Goal: Information Seeking & Learning: Learn about a topic

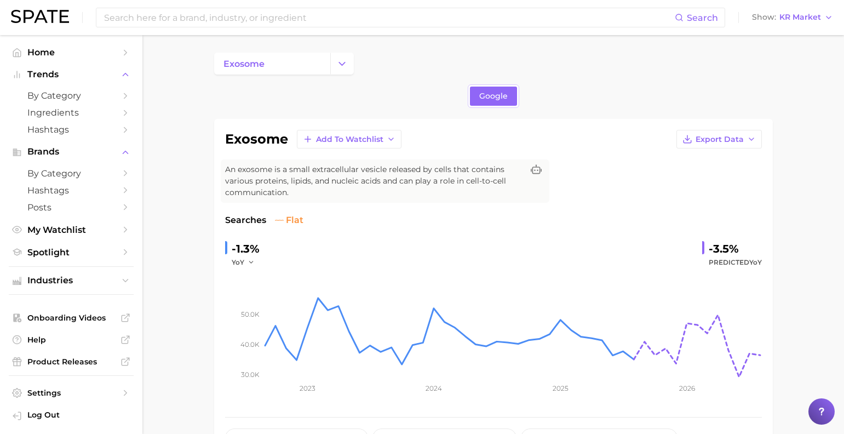
scroll to position [504, 0]
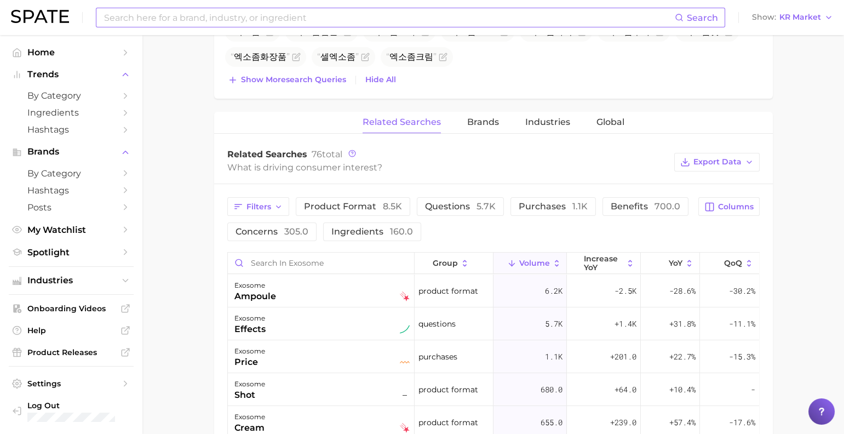
click at [256, 16] on input at bounding box center [389, 17] width 572 height 19
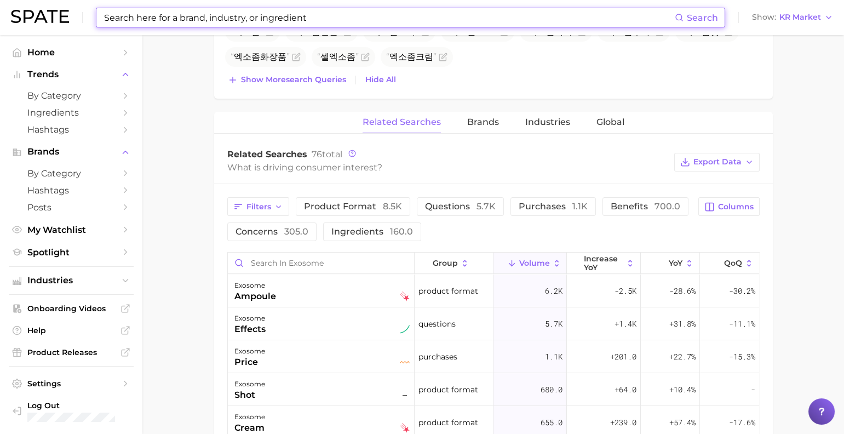
paste input "moomin"
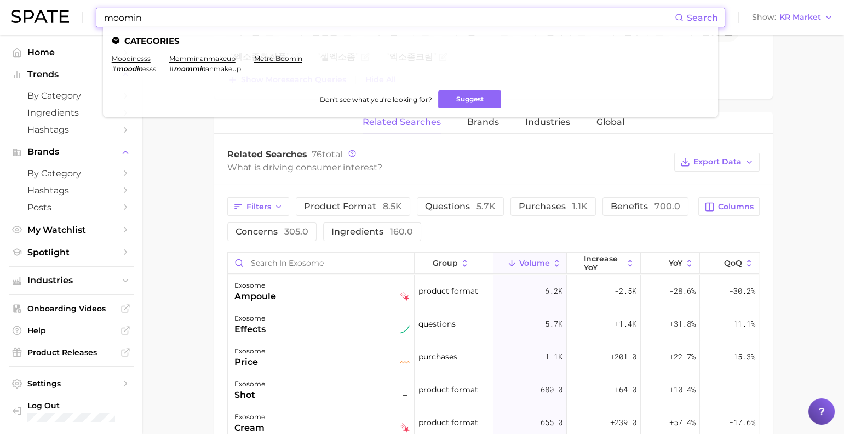
click at [217, 18] on input "moomin" at bounding box center [389, 17] width 572 height 19
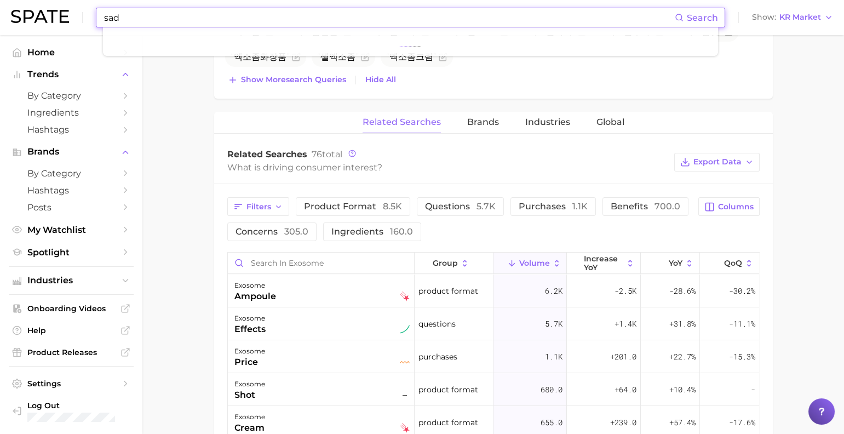
type input "sad"
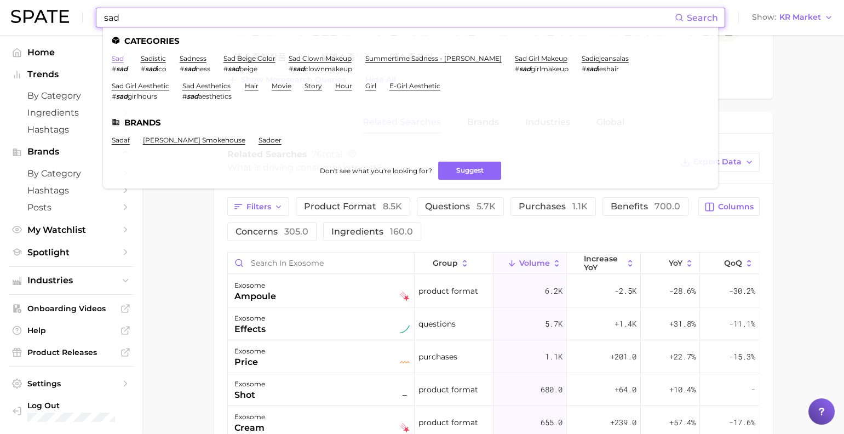
click at [124, 56] on link "sad" at bounding box center [118, 58] width 12 height 8
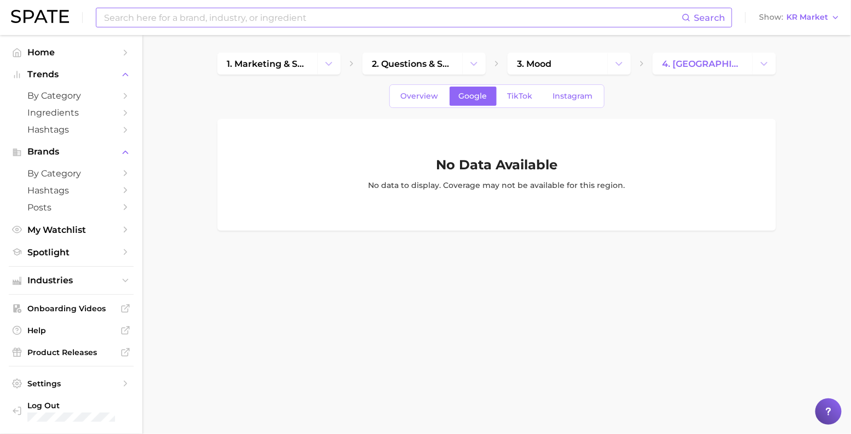
scroll to position [24, 0]
click at [91, 285] on span "Industries" at bounding box center [71, 281] width 88 height 10
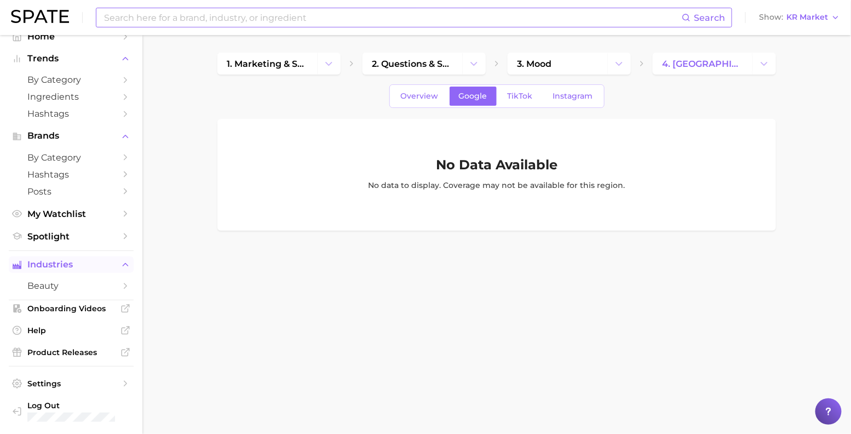
click at [112, 273] on button "Industries" at bounding box center [71, 264] width 125 height 16
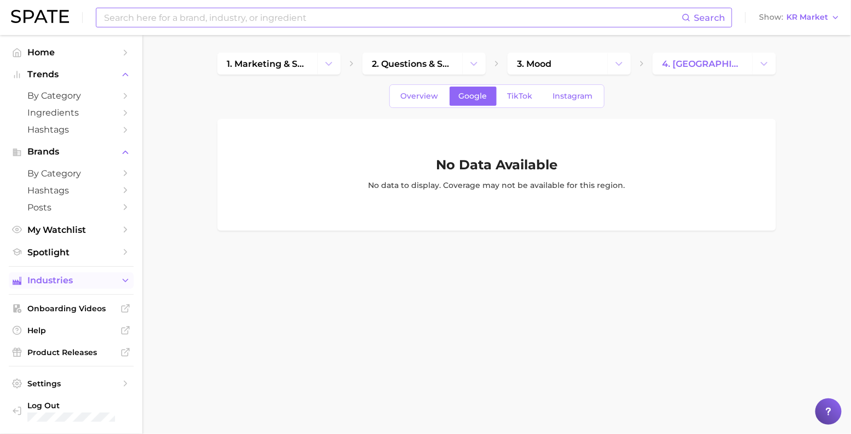
click at [114, 289] on button "Industries" at bounding box center [71, 280] width 125 height 16
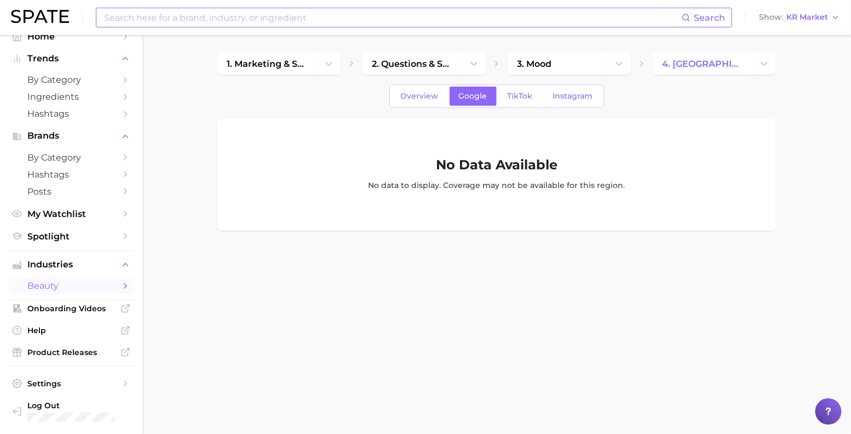
click at [106, 294] on link "beauty" at bounding box center [71, 285] width 125 height 17
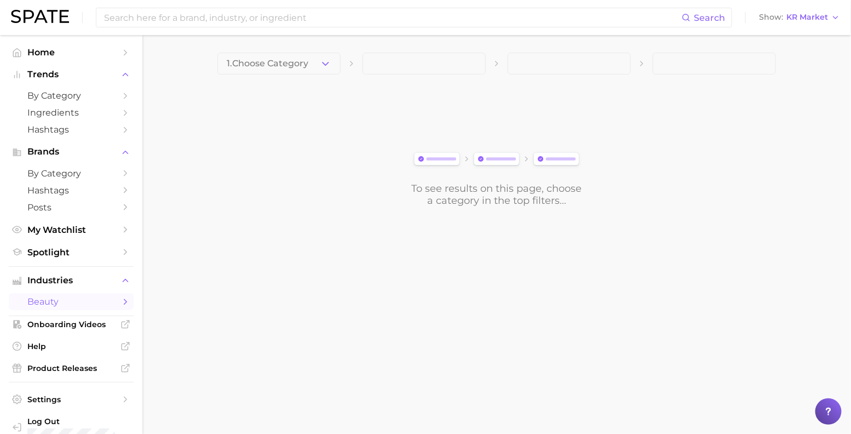
click at [98, 307] on span "beauty" at bounding box center [71, 301] width 88 height 10
click at [101, 285] on span "Industries" at bounding box center [71, 281] width 88 height 10
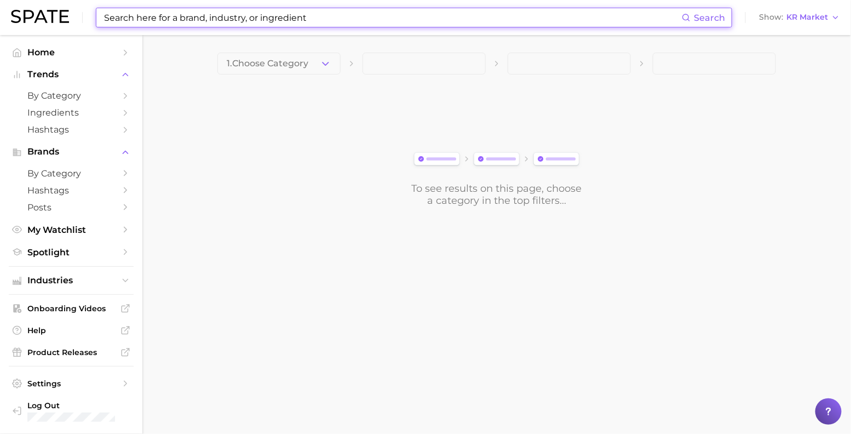
click at [277, 11] on input at bounding box center [392, 17] width 579 height 19
paste input "#grief"
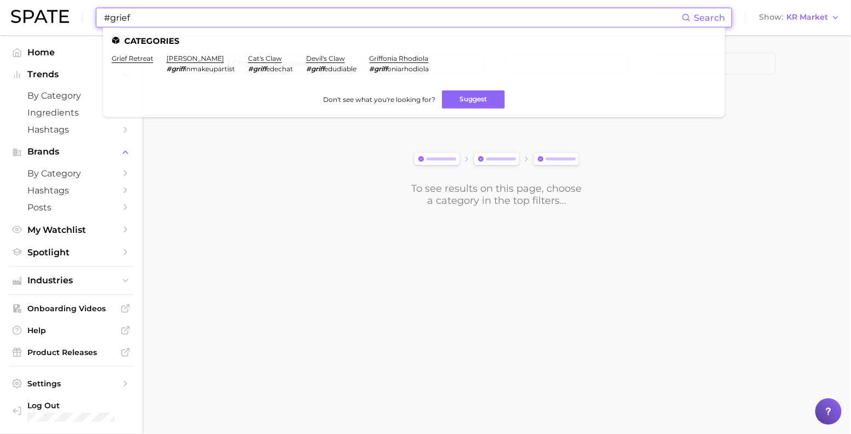
click at [122, 18] on input "#grief" at bounding box center [392, 17] width 579 height 19
type input "grief"
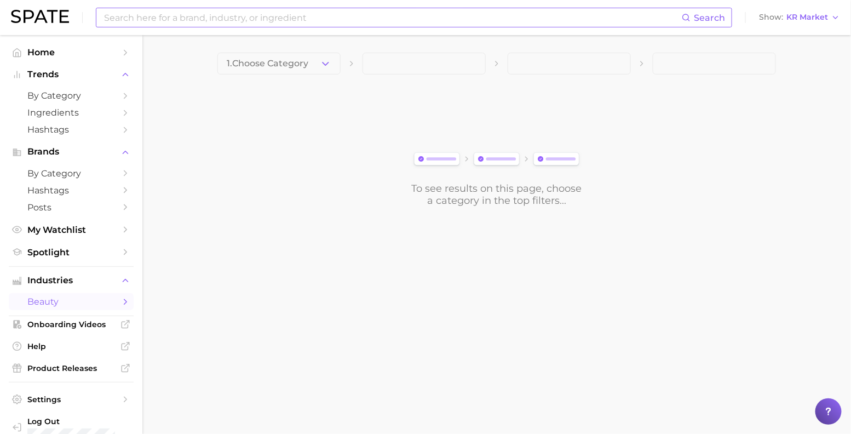
click at [259, 17] on input at bounding box center [392, 17] width 579 height 19
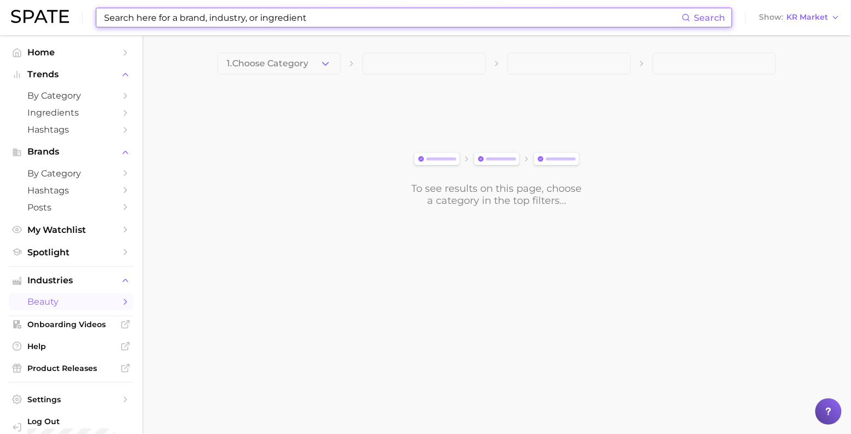
paste input "#grief"
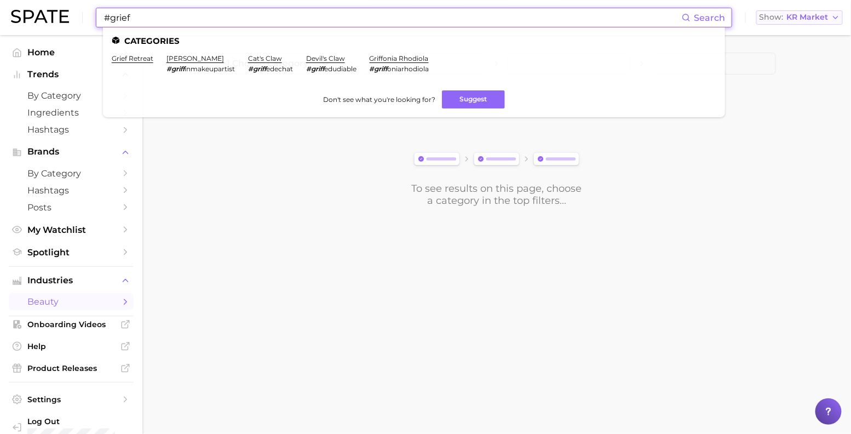
click at [781, 20] on span "Show" at bounding box center [771, 17] width 24 height 6
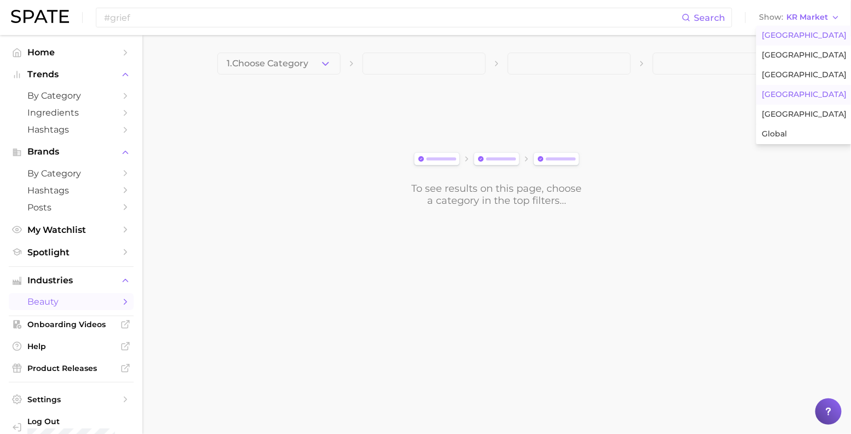
click at [788, 34] on span "United States" at bounding box center [804, 35] width 85 height 9
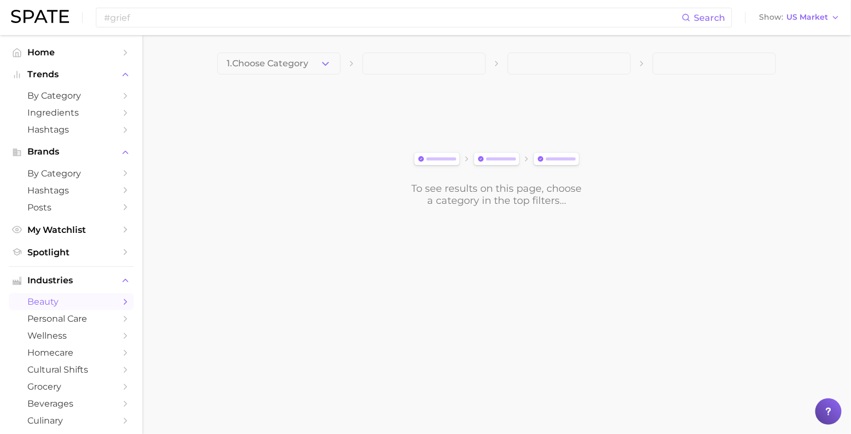
click at [791, 25] on div "#grief Search Show US Market" at bounding box center [425, 17] width 829 height 35
click at [792, 20] on span "US Market" at bounding box center [808, 17] width 42 height 6
click at [797, 35] on span "United States" at bounding box center [804, 35] width 85 height 9
click at [236, 23] on input "#grief" at bounding box center [392, 17] width 579 height 19
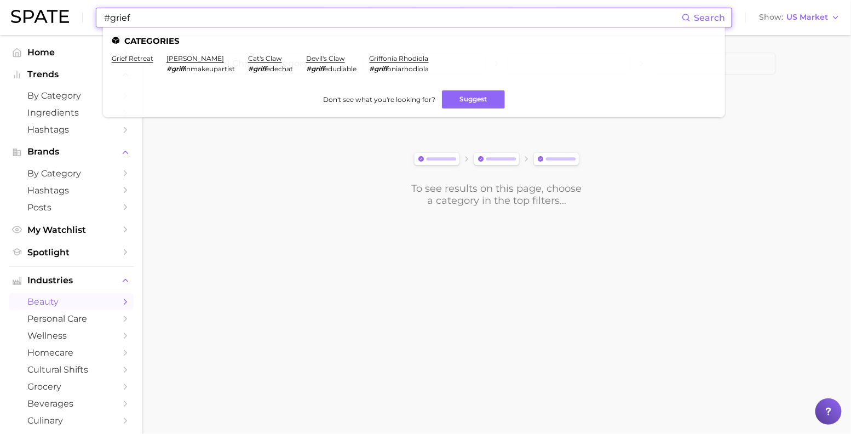
click at [236, 23] on input "#grief" at bounding box center [392, 17] width 579 height 19
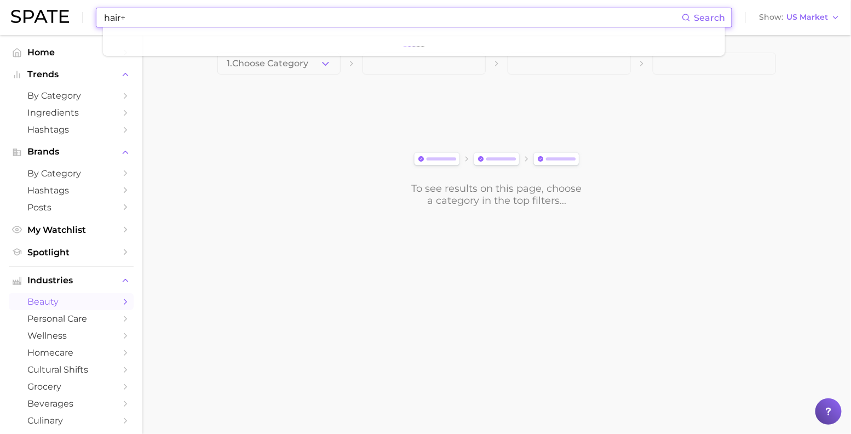
type input "hair+"
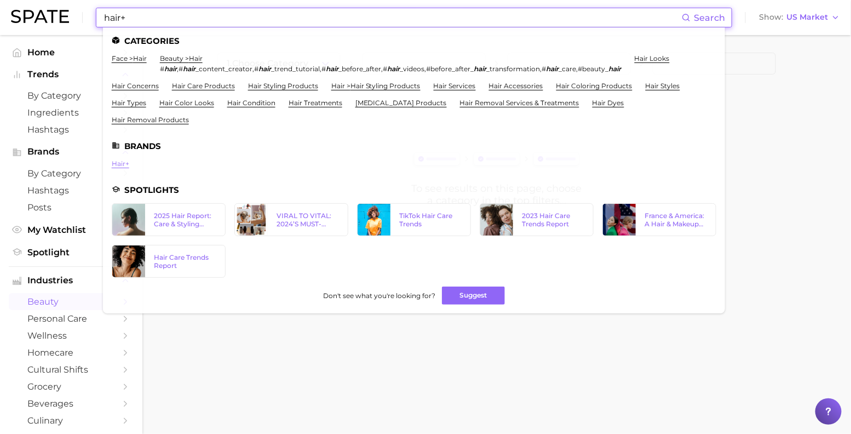
click at [129, 168] on link "hair+" at bounding box center [121, 163] width 18 height 8
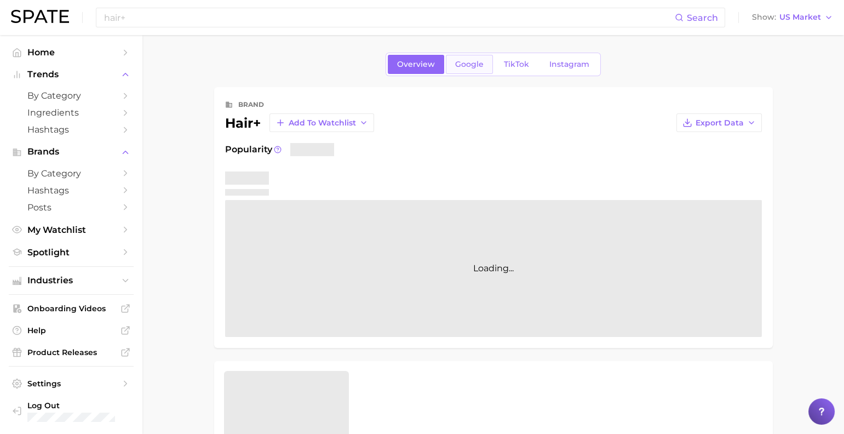
click at [468, 74] on link "Google" at bounding box center [469, 64] width 47 height 19
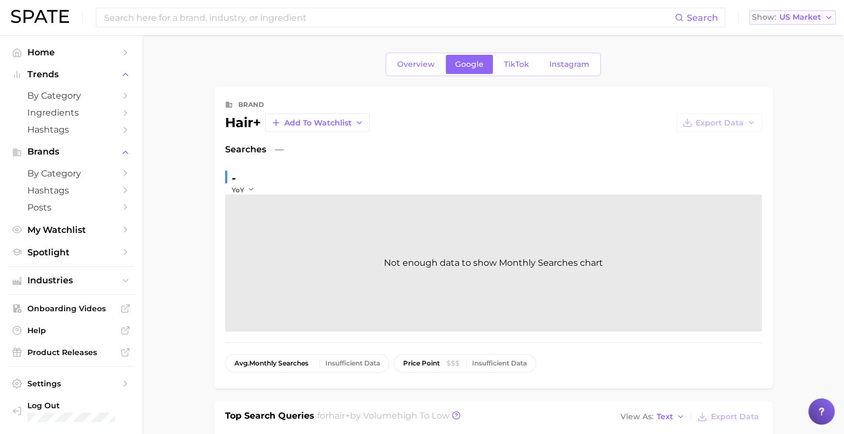
click at [789, 20] on span "US Market" at bounding box center [801, 17] width 42 height 6
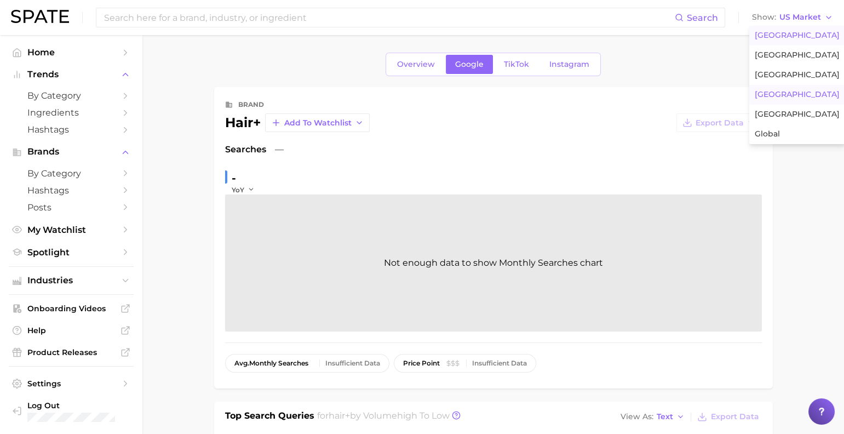
click at [781, 99] on span "South Korea" at bounding box center [797, 94] width 85 height 9
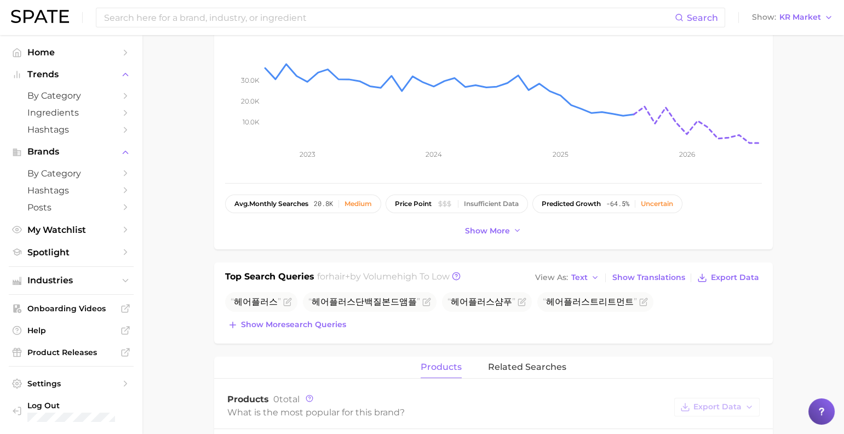
scroll to position [329, 0]
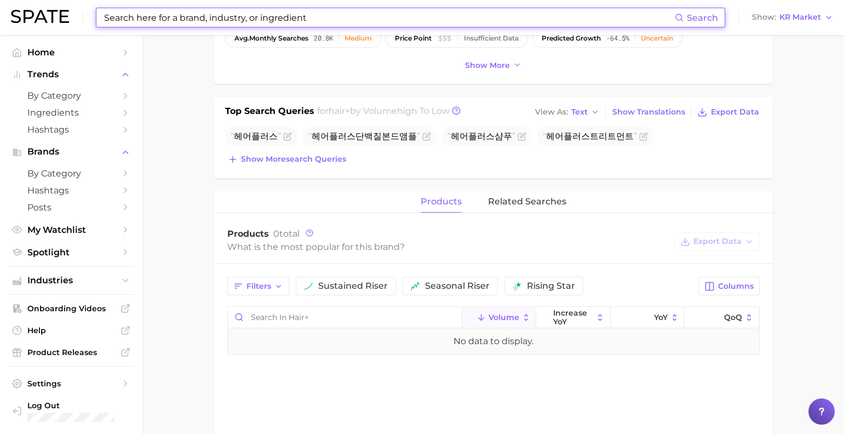
click at [277, 22] on input at bounding box center [389, 17] width 572 height 19
paste input "nuon medical"
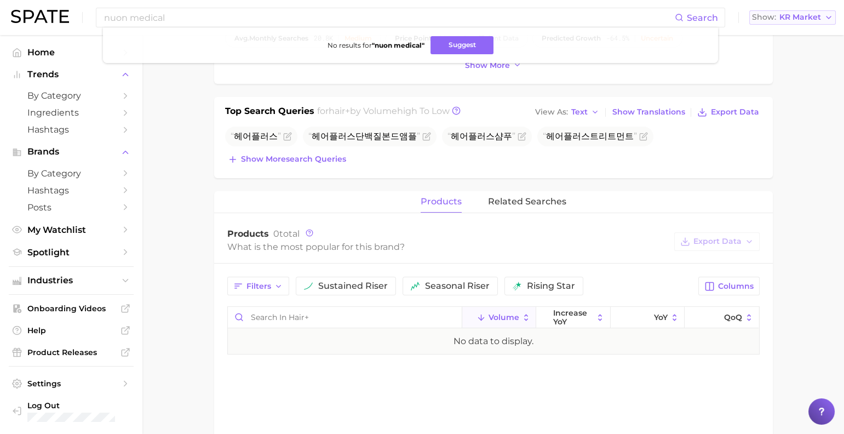
click at [783, 20] on span "KR Market" at bounding box center [801, 17] width 42 height 6
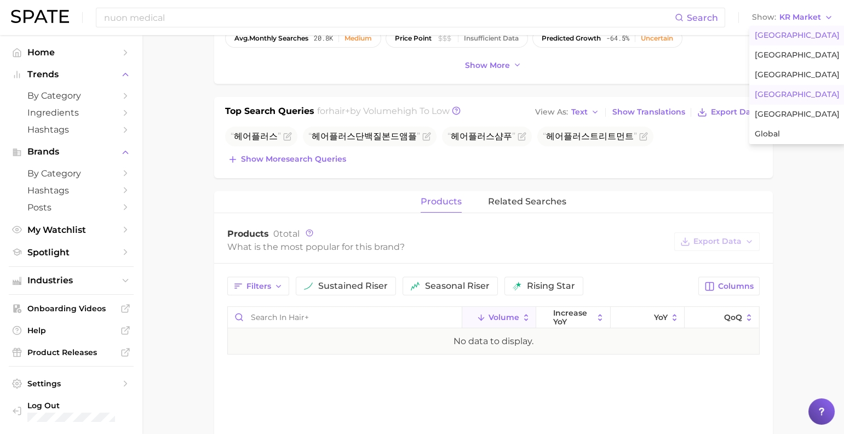
click at [786, 37] on span "United States" at bounding box center [797, 35] width 85 height 9
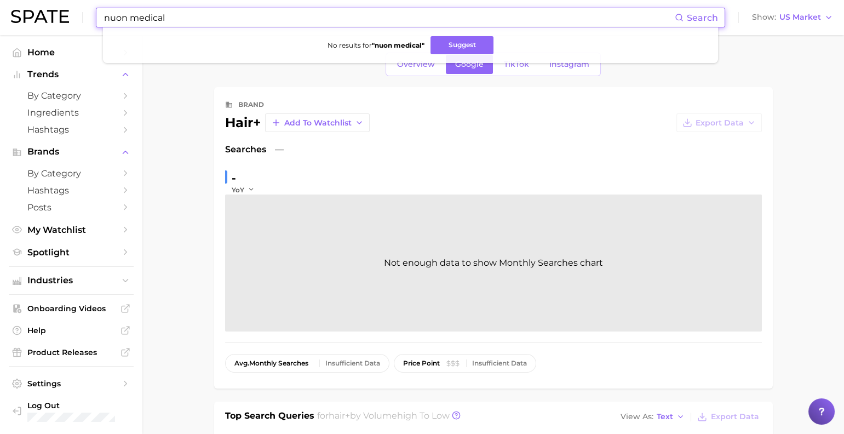
click at [312, 22] on input "nuon medical" at bounding box center [389, 17] width 572 height 19
click at [240, 20] on input "nuon medical" at bounding box center [389, 17] width 572 height 19
click at [241, 20] on input "nuon medical" at bounding box center [389, 17] width 572 height 19
paste input "hair straightening"
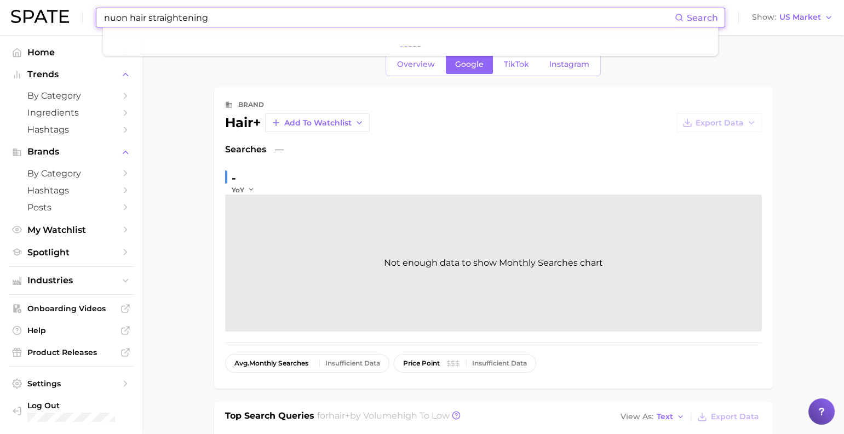
click at [238, 20] on input "nuon hair straightening" at bounding box center [389, 17] width 572 height 19
click at [239, 20] on input "nuon hair straightening" at bounding box center [389, 17] width 572 height 19
paste input
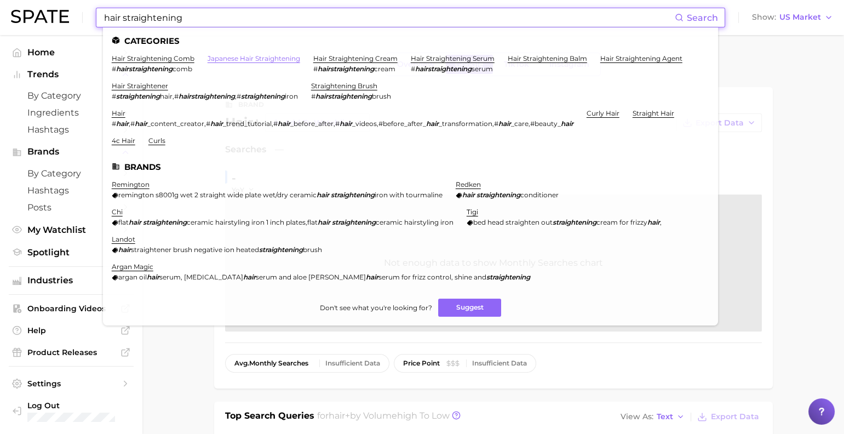
type input "hair straightening"
click at [246, 58] on link "japanese hair straightening" at bounding box center [254, 58] width 93 height 8
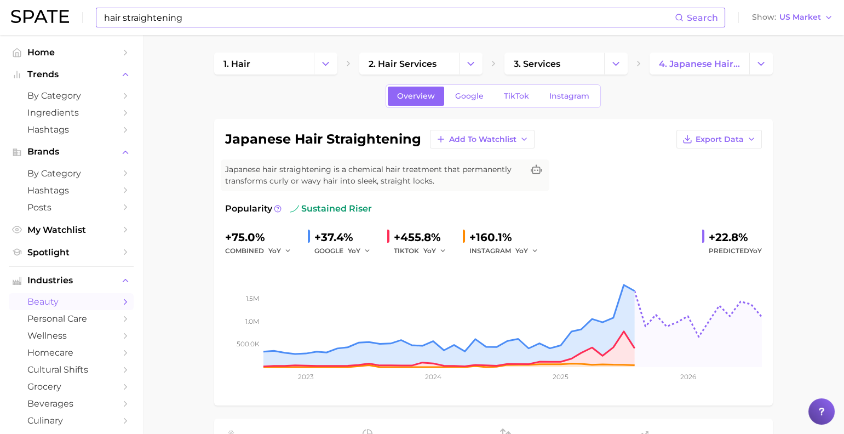
click at [274, 16] on input "hair straightening" at bounding box center [389, 17] width 572 height 19
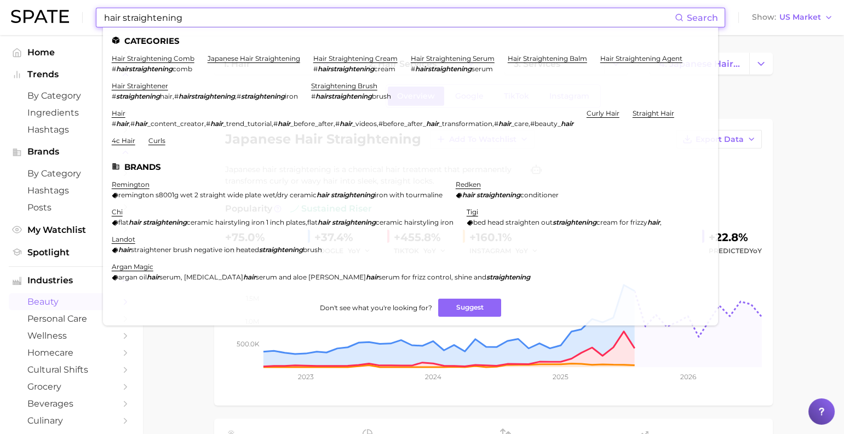
click at [274, 16] on input "hair straightening" at bounding box center [389, 17] width 572 height 19
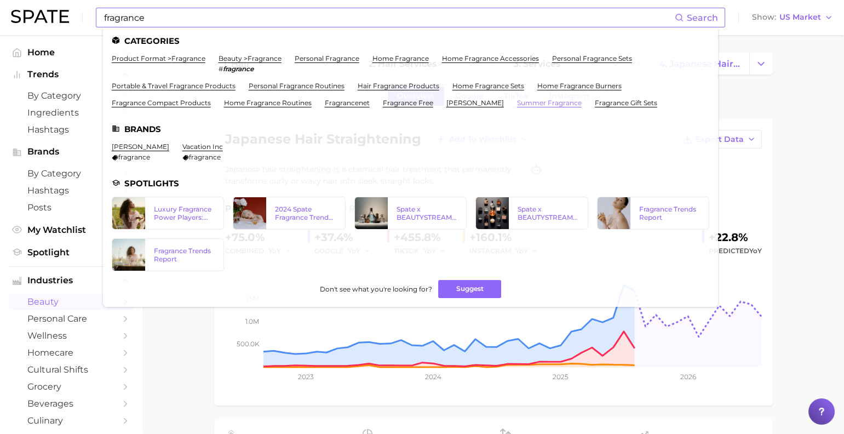
click at [551, 107] on link "summer fragrance" at bounding box center [549, 103] width 65 height 8
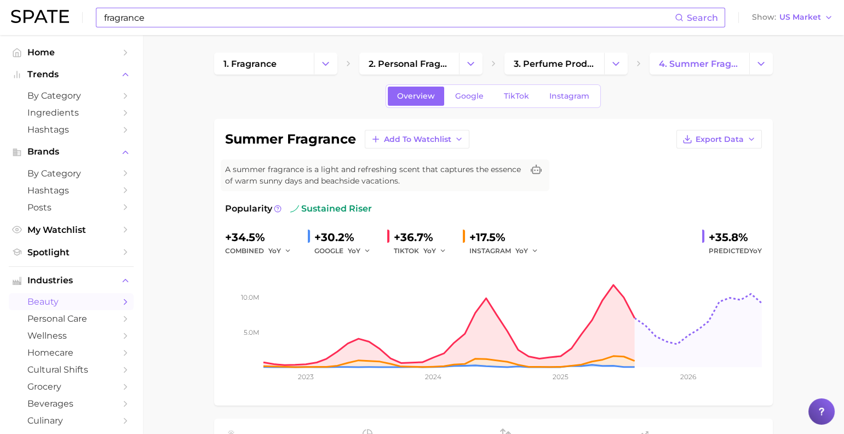
click at [258, 30] on div "fragrance Search Show US Market" at bounding box center [422, 17] width 822 height 35
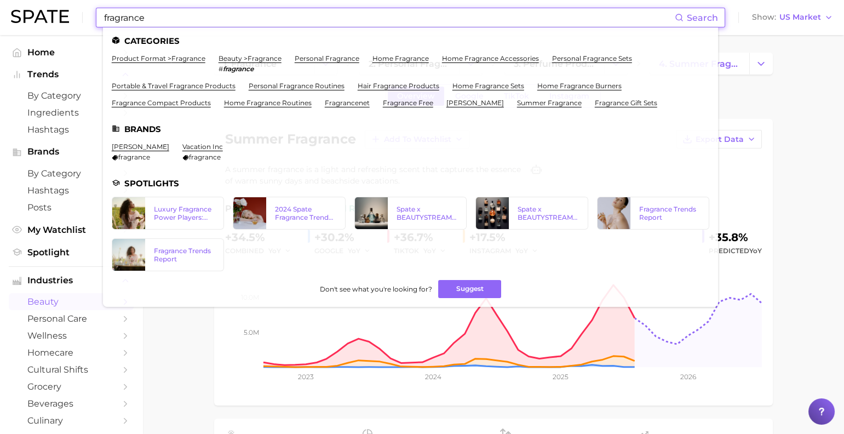
click at [259, 23] on input "fragrance" at bounding box center [389, 17] width 572 height 19
paste input "icy"
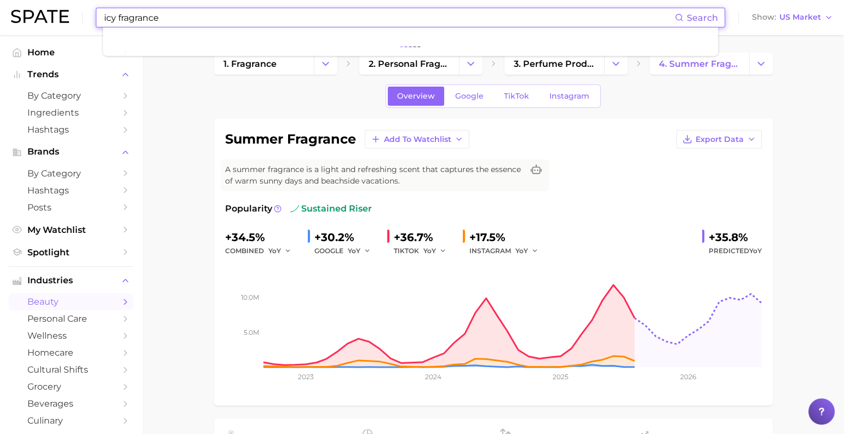
click at [257, 22] on input "icy fragrance" at bounding box center [389, 17] width 572 height 19
paste input
click at [230, 15] on input "icy fragrance" at bounding box center [389, 17] width 572 height 19
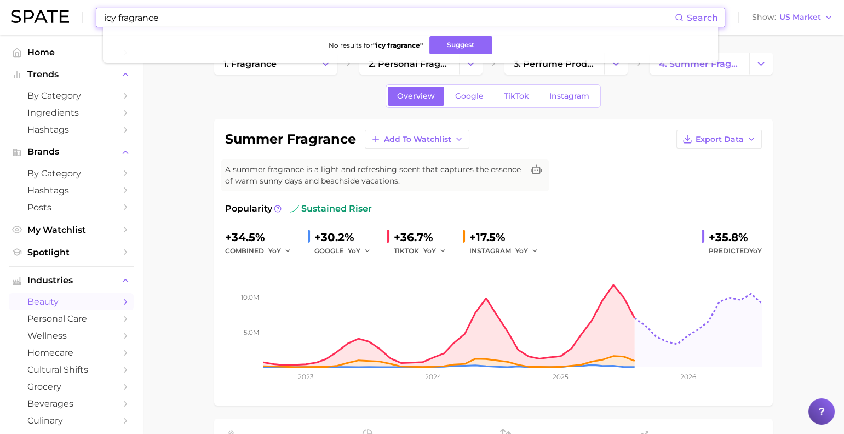
click at [230, 15] on input "icy fragrance" at bounding box center [389, 17] width 572 height 19
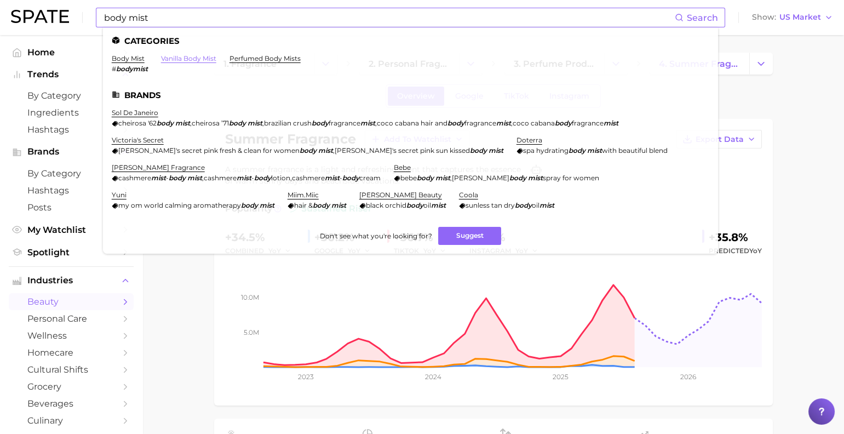
click at [205, 59] on link "vanilla body mist" at bounding box center [188, 58] width 55 height 8
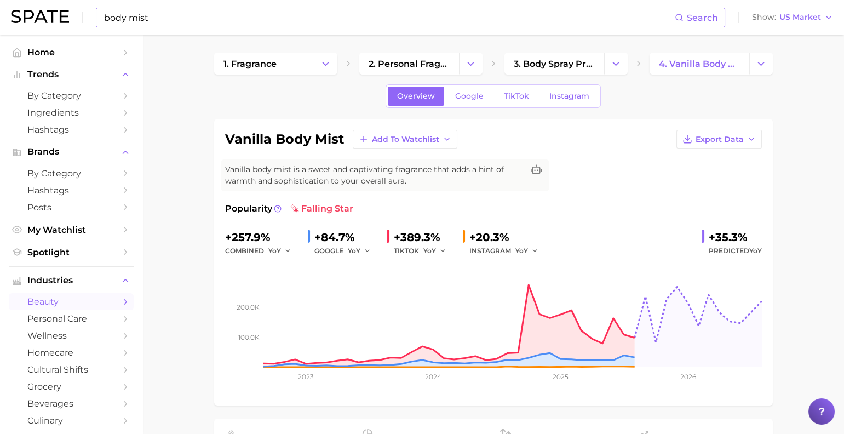
click at [222, 16] on input "body mist" at bounding box center [389, 17] width 572 height 19
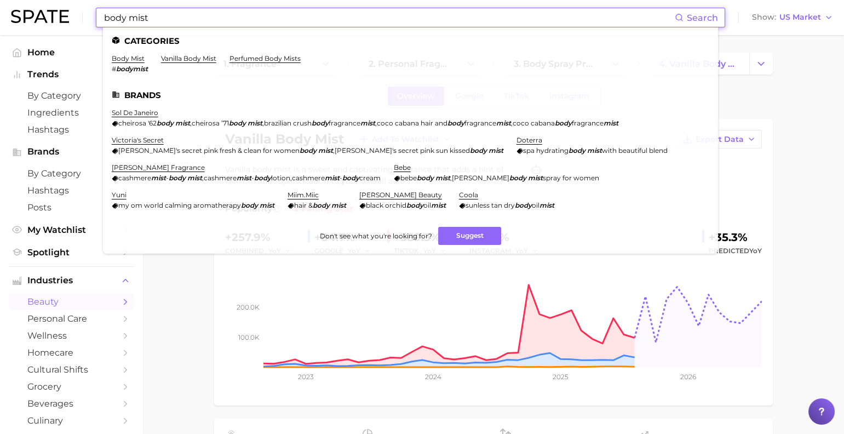
click at [222, 16] on input "body mist" at bounding box center [389, 17] width 572 height 19
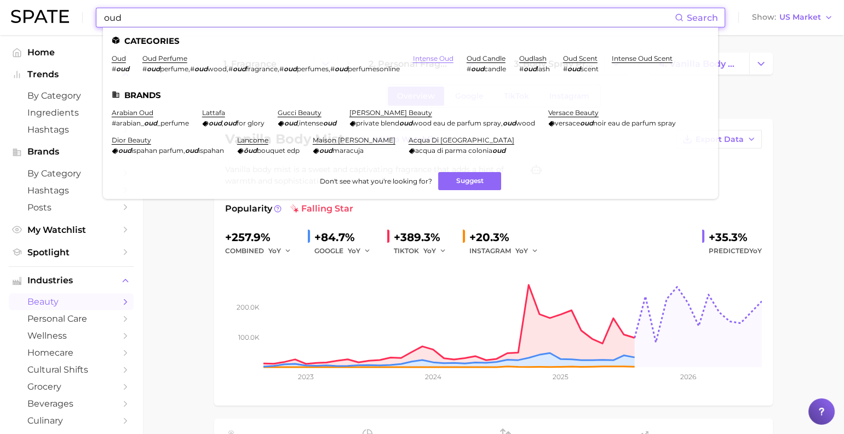
click at [454, 58] on link "intense oud" at bounding box center [433, 58] width 41 height 8
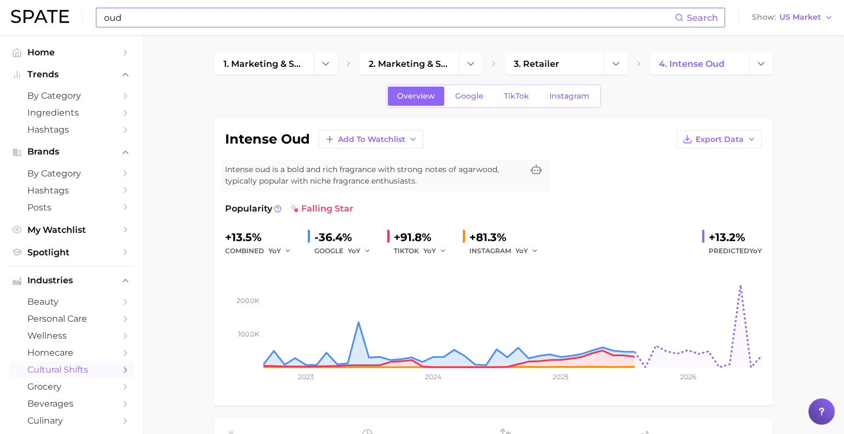
click at [403, 22] on input "oud" at bounding box center [389, 17] width 572 height 19
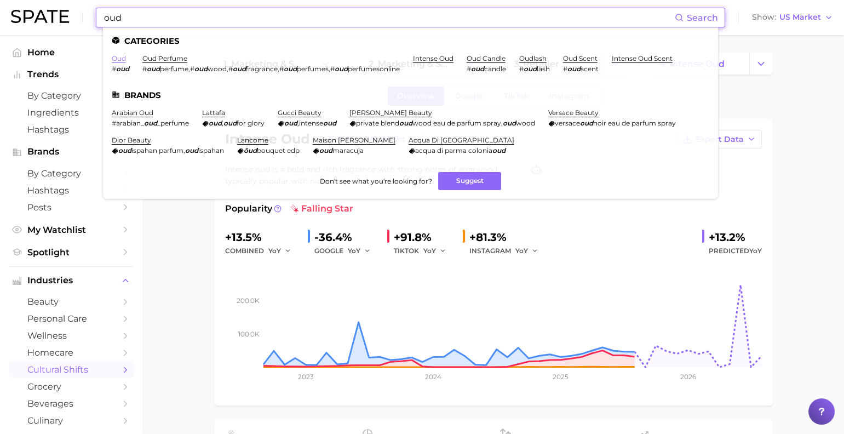
click at [126, 60] on link "oud" at bounding box center [119, 58] width 14 height 8
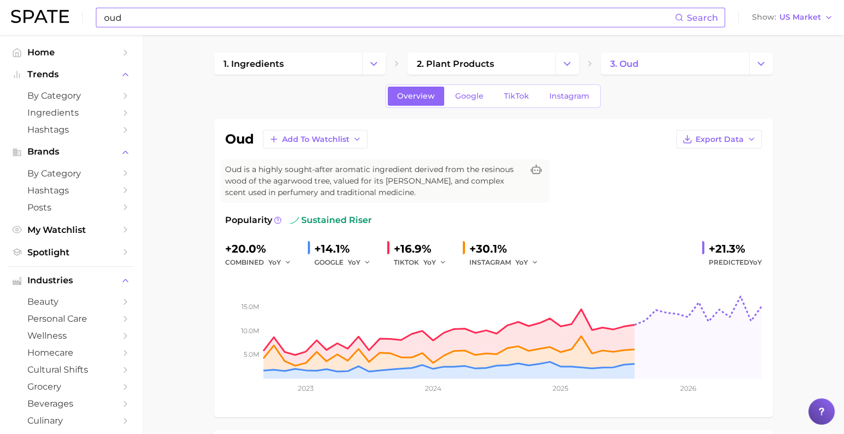
click at [306, 21] on input "oud" at bounding box center [389, 17] width 572 height 19
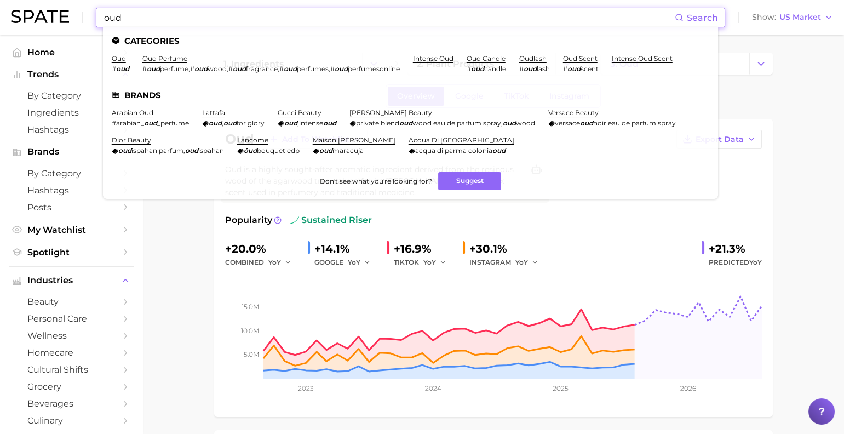
click at [249, 20] on input "oud" at bounding box center [389, 17] width 572 height 19
paste input "high strength vitamin"
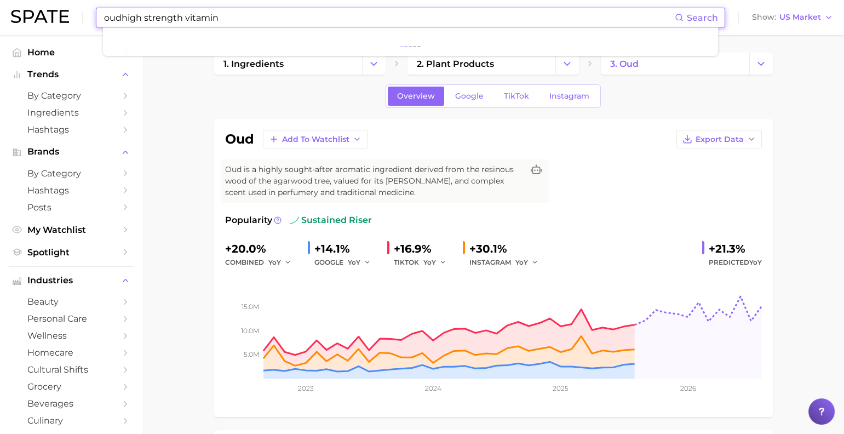
click at [246, 20] on input "oudhigh strength vitamin" at bounding box center [389, 17] width 572 height 19
click at [247, 20] on input "oudhigh strength vitamin" at bounding box center [389, 17] width 572 height 19
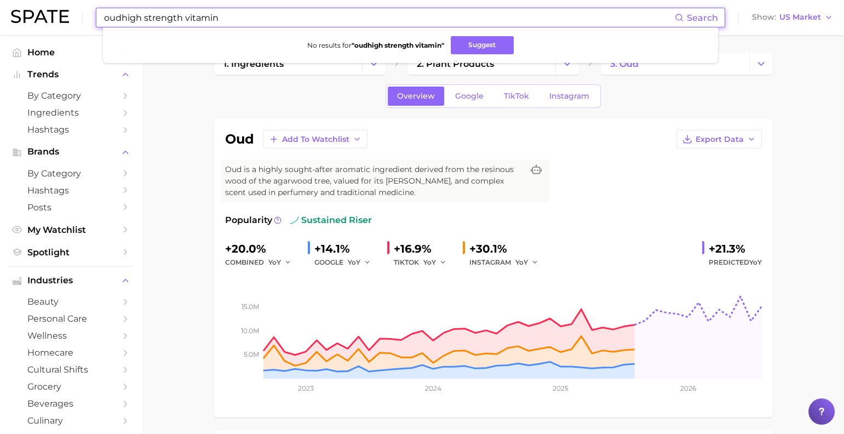
click at [248, 20] on input "oudhigh strength vitamin" at bounding box center [389, 17] width 572 height 19
paste input
click at [140, 17] on input "high strength vitamin" at bounding box center [389, 17] width 572 height 19
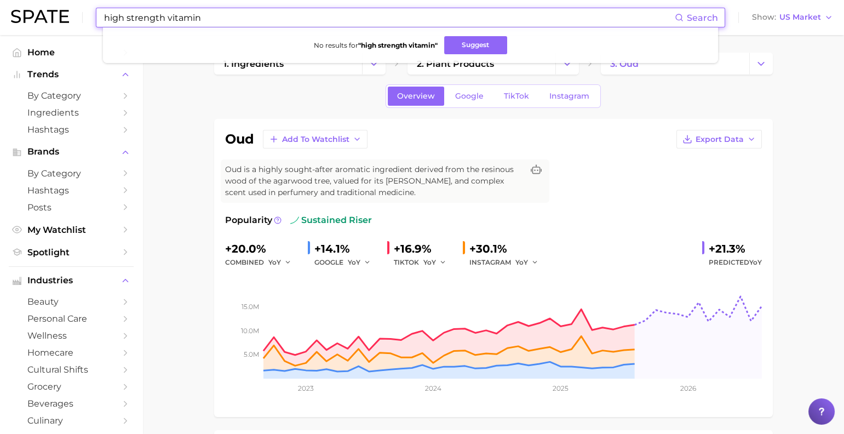
drag, startPoint x: 177, startPoint y: 19, endPoint x: 101, endPoint y: 16, distance: 76.2
click at [101, 16] on div "high strength vitamin Search No results for " high strength vitamin " Suggest S…" at bounding box center [422, 17] width 822 height 35
click at [235, 22] on input "high strength vitamin" at bounding box center [389, 17] width 572 height 19
click at [234, 22] on input "high strength vitamin" at bounding box center [389, 17] width 572 height 19
click at [235, 22] on input "high strength vitamin" at bounding box center [389, 17] width 572 height 19
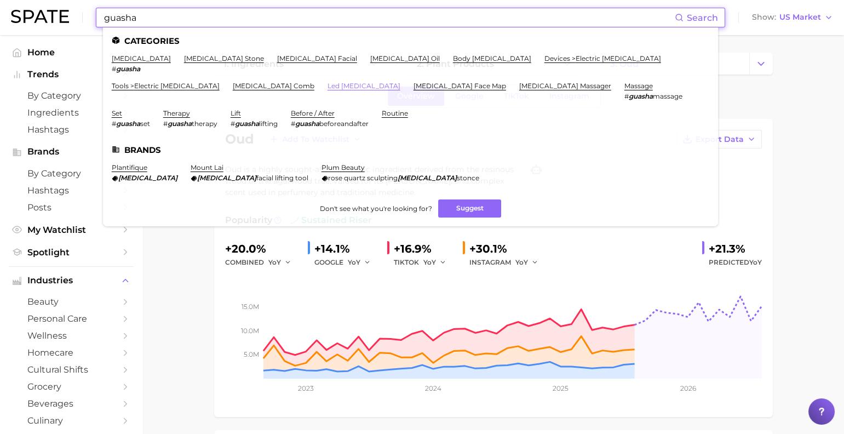
type input "guasha"
click at [328, 84] on link "led gua sha" at bounding box center [364, 86] width 73 height 8
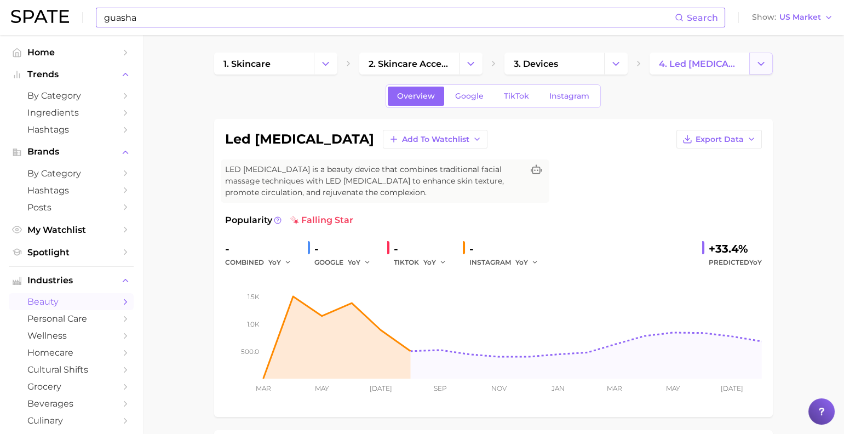
click at [755, 69] on icon "Change Category" at bounding box center [761, 64] width 12 height 12
click at [751, 69] on button "Change Category" at bounding box center [761, 64] width 24 height 22
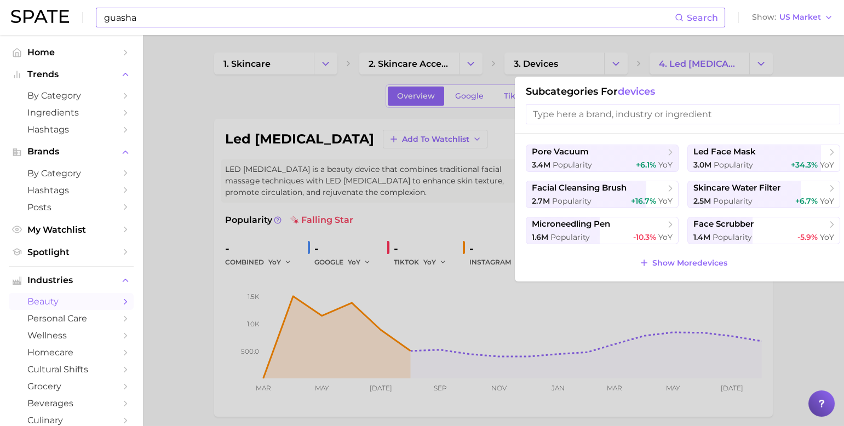
click at [638, 116] on input "search" at bounding box center [683, 114] width 314 height 20
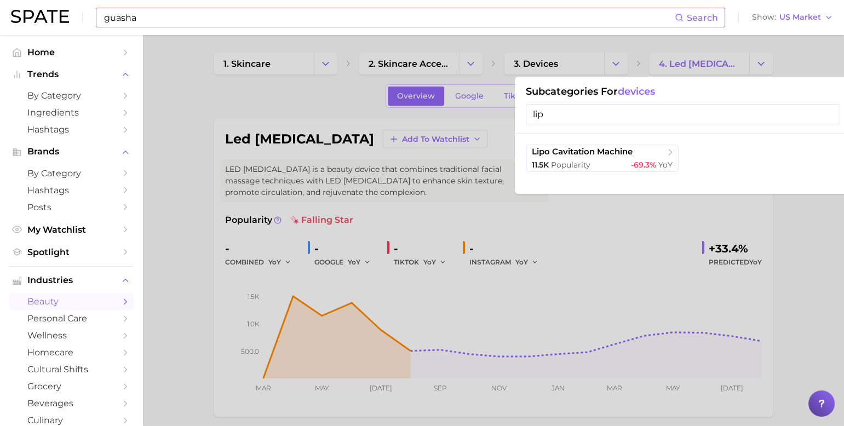
type input "lip"
